Goal: Information Seeking & Learning: Understand process/instructions

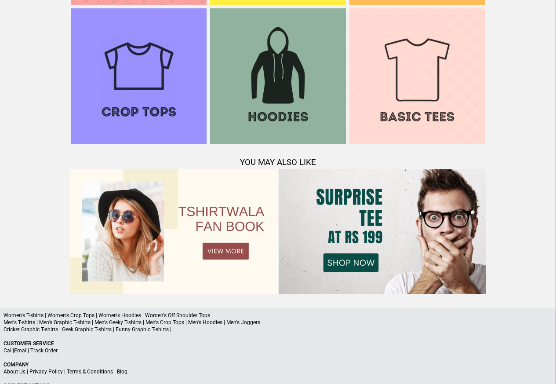
scroll to position [849, 0]
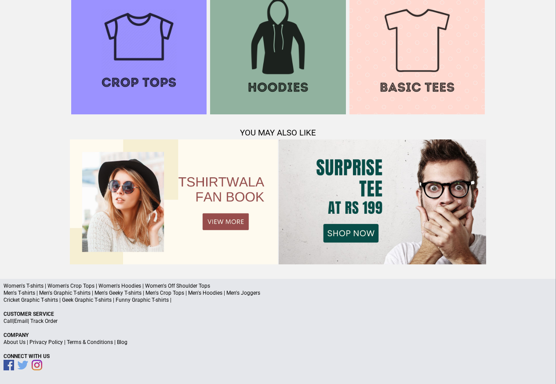
click at [86, 343] on link "Terms & Conditions" at bounding box center [90, 342] width 46 height 6
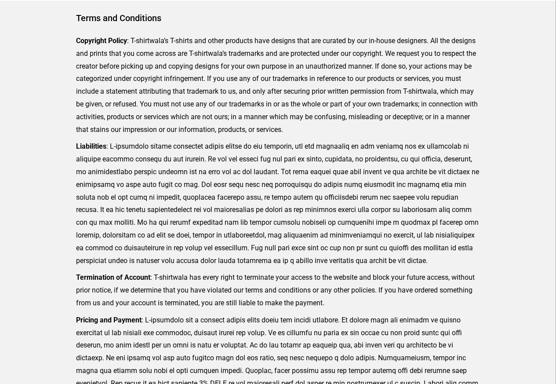
scroll to position [216, 0]
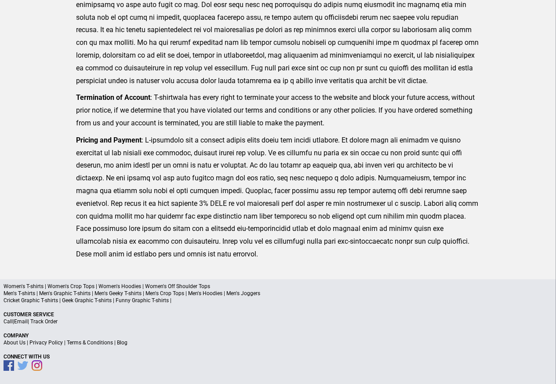
click at [52, 343] on link "Privacy Policy" at bounding box center [45, 343] width 33 height 6
